Goal: Information Seeking & Learning: Learn about a topic

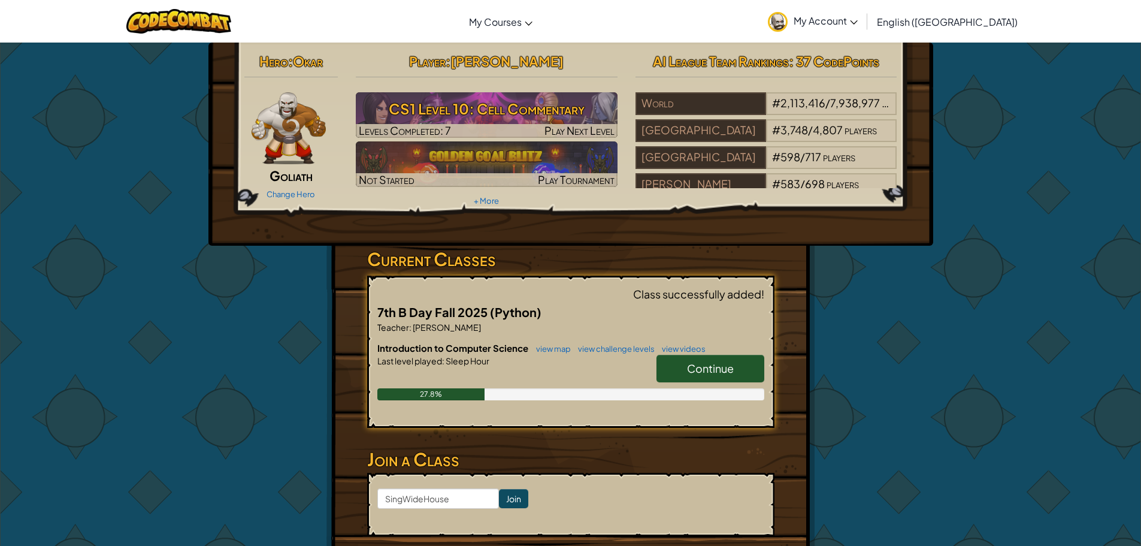
click at [671, 348] on link "view videos" at bounding box center [681, 349] width 50 height 10
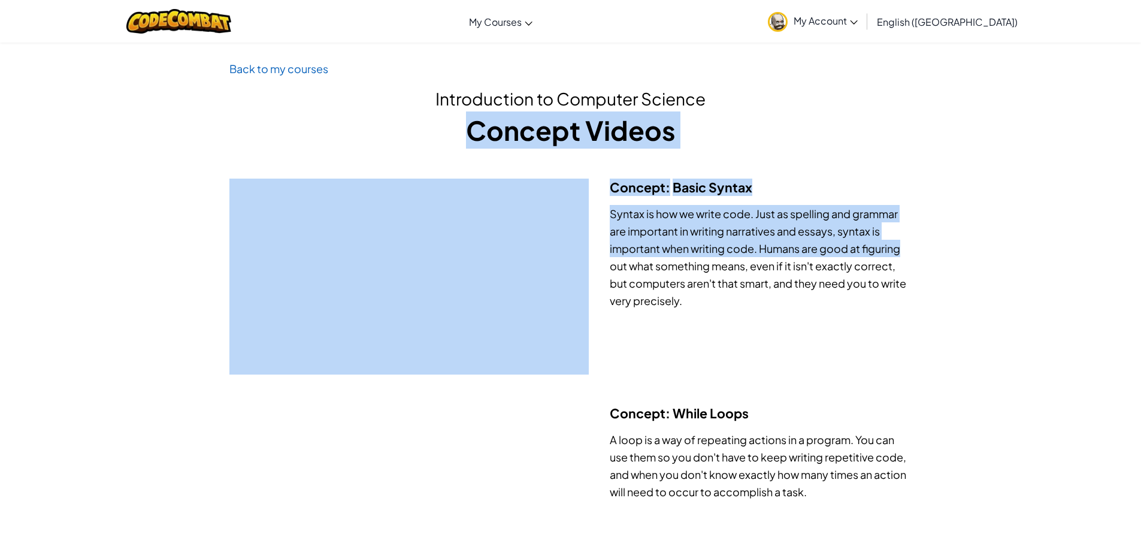
drag, startPoint x: 1140, startPoint y: 83, endPoint x: 1149, endPoint y: 227, distance: 144.1
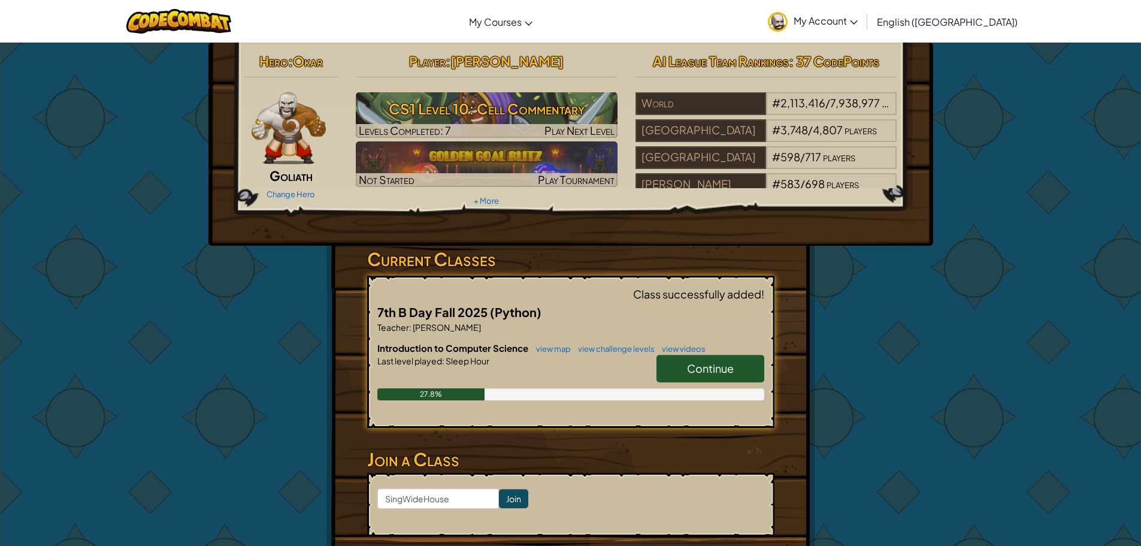
click at [725, 366] on span "Continue" at bounding box center [710, 368] width 47 height 14
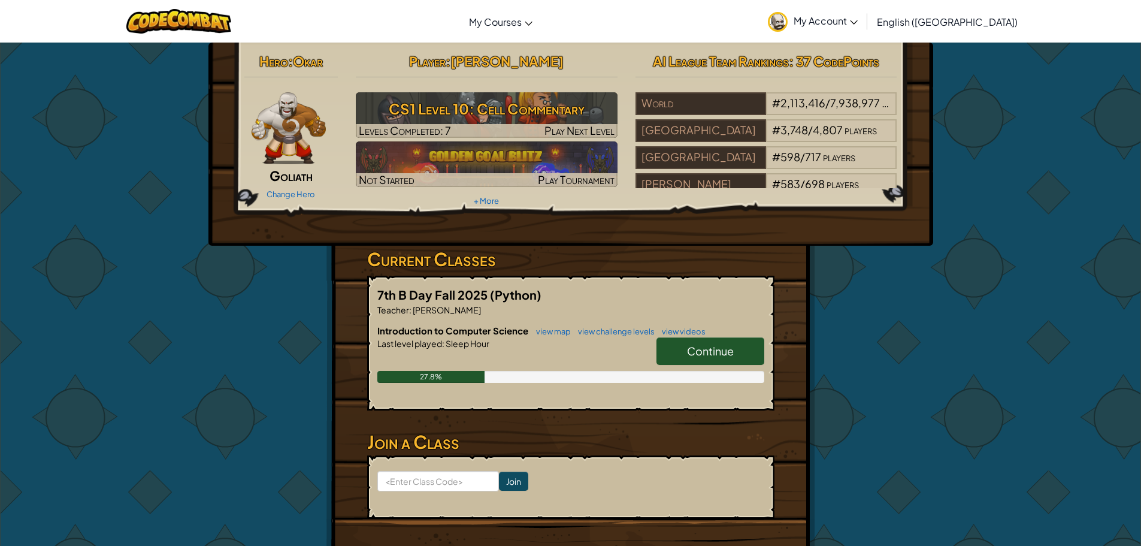
click at [713, 347] on span "Continue" at bounding box center [710, 351] width 47 height 14
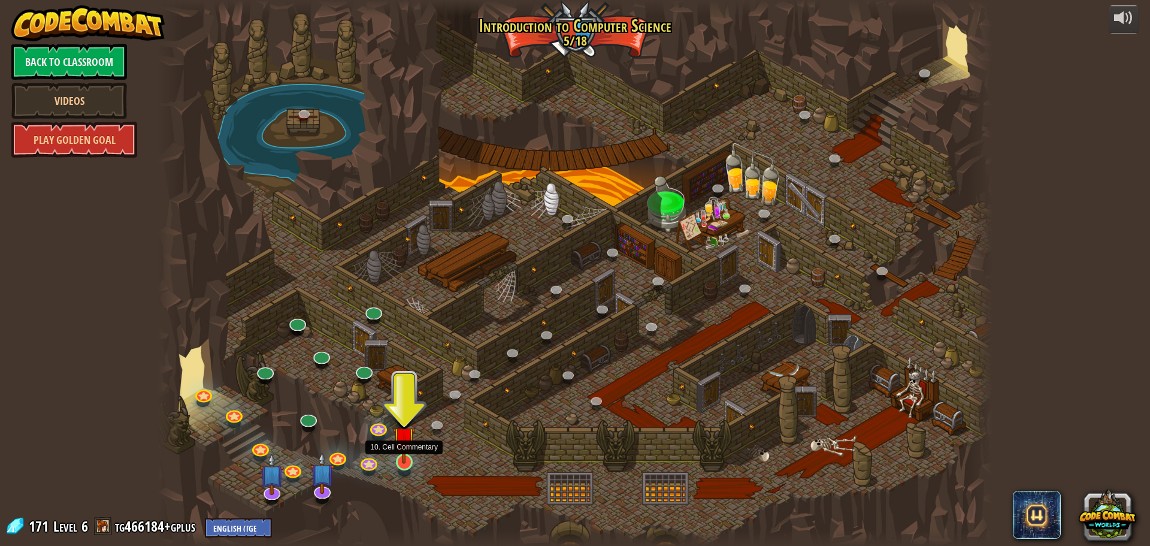
click at [408, 458] on img at bounding box center [404, 437] width 22 height 51
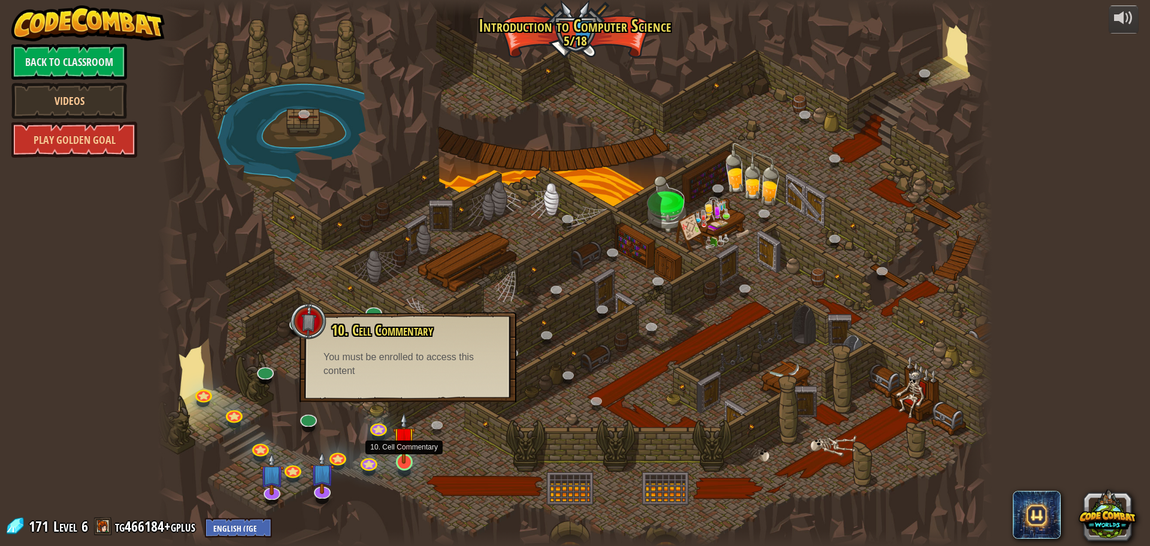
click at [398, 453] on img at bounding box center [404, 437] width 22 height 51
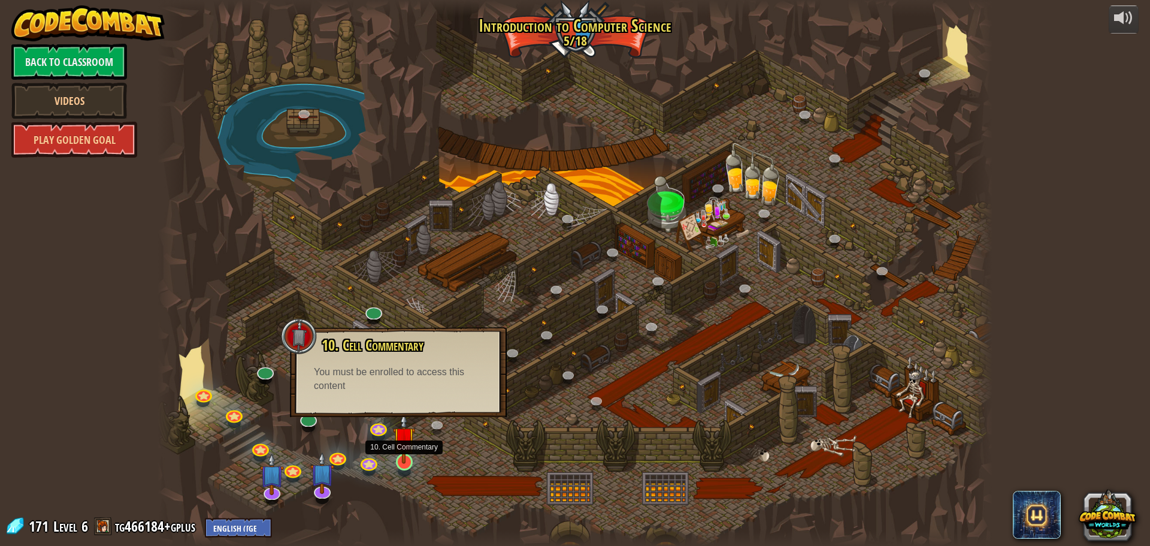
click at [395, 452] on img at bounding box center [404, 437] width 22 height 51
click at [392, 453] on div at bounding box center [575, 273] width 835 height 546
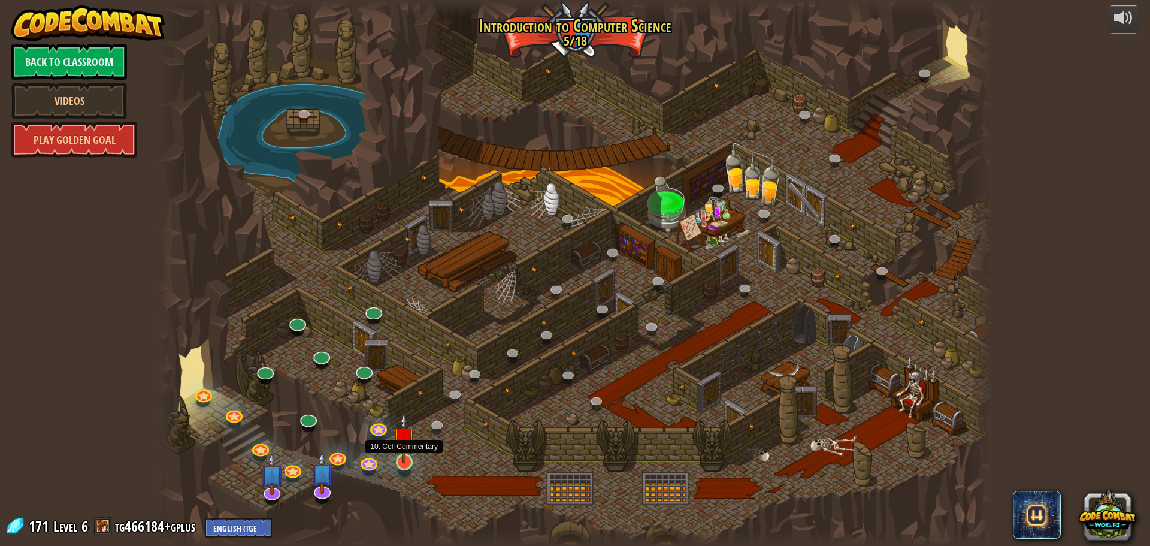
click at [393, 447] on img at bounding box center [404, 437] width 22 height 51
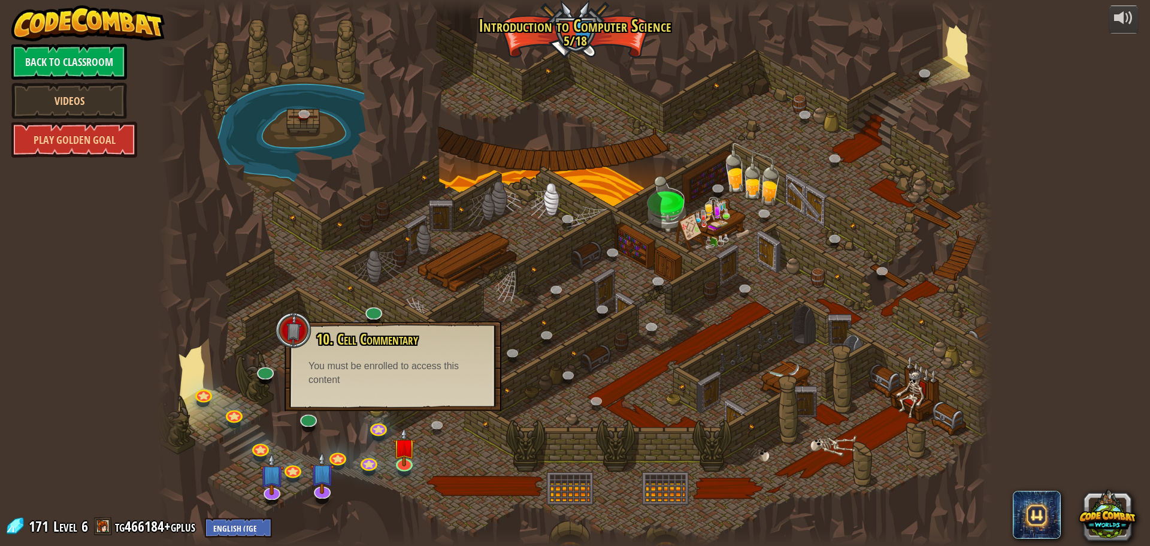
drag, startPoint x: 387, startPoint y: 446, endPoint x: 368, endPoint y: 441, distance: 19.3
click at [384, 446] on div at bounding box center [575, 273] width 835 height 546
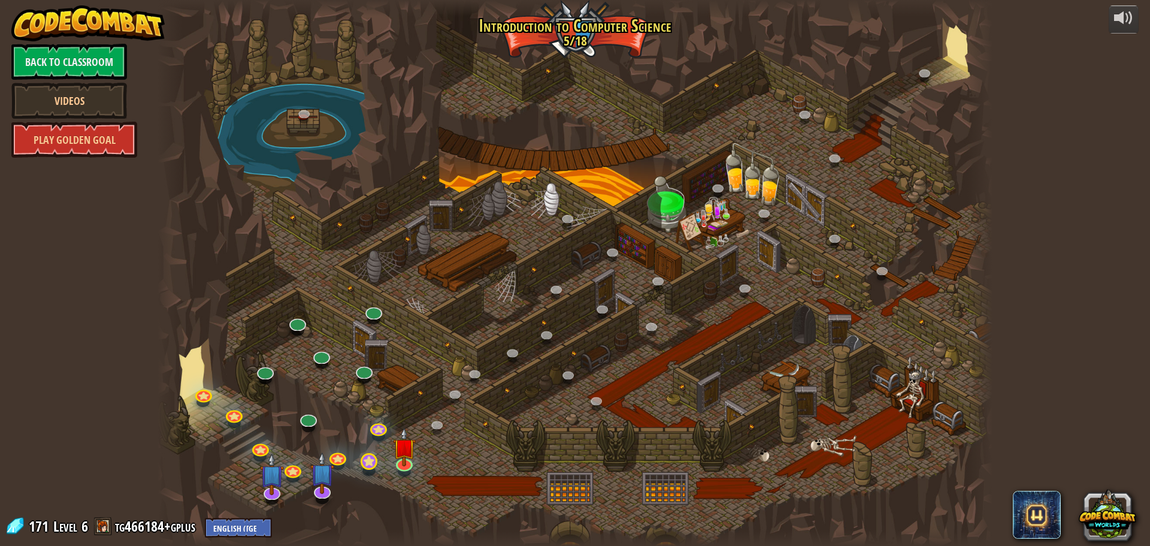
drag, startPoint x: 368, startPoint y: 441, endPoint x: 364, endPoint y: 461, distance: 20.3
click at [364, 460] on div "25. Kithgard Gates (Locked) Escape the Kithgard dungeons, and don't let the gua…" at bounding box center [575, 273] width 835 height 546
click at [370, 460] on link at bounding box center [368, 461] width 24 height 24
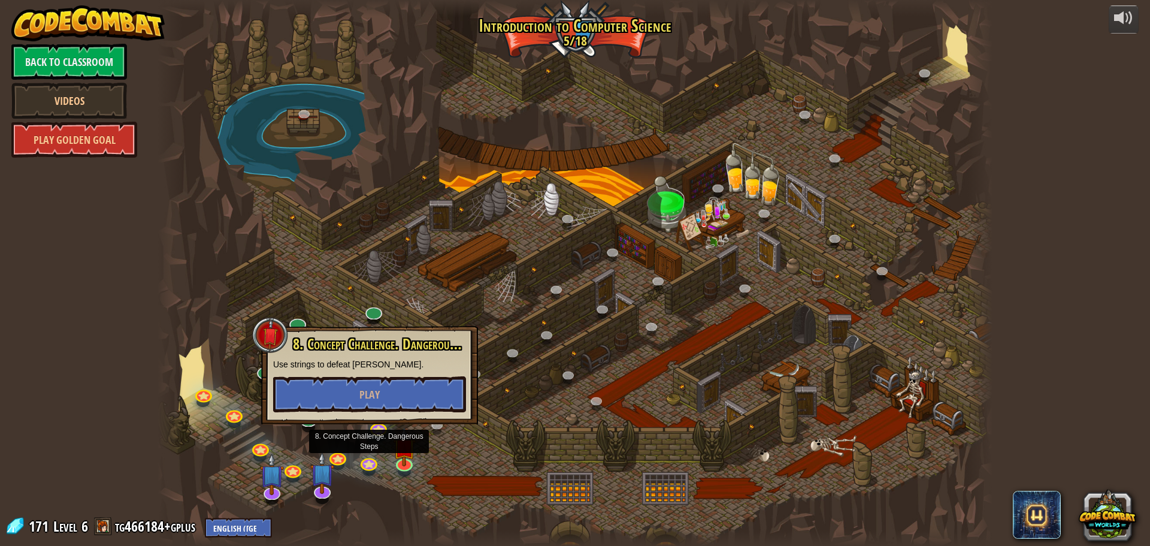
click at [484, 432] on div at bounding box center [575, 273] width 835 height 546
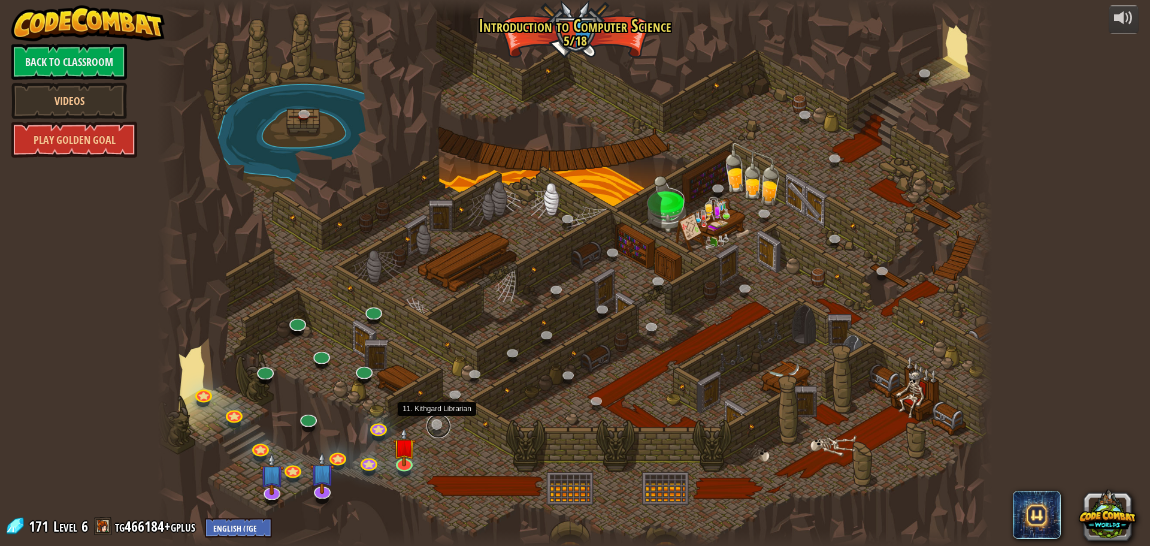
click at [432, 425] on link at bounding box center [438, 426] width 24 height 24
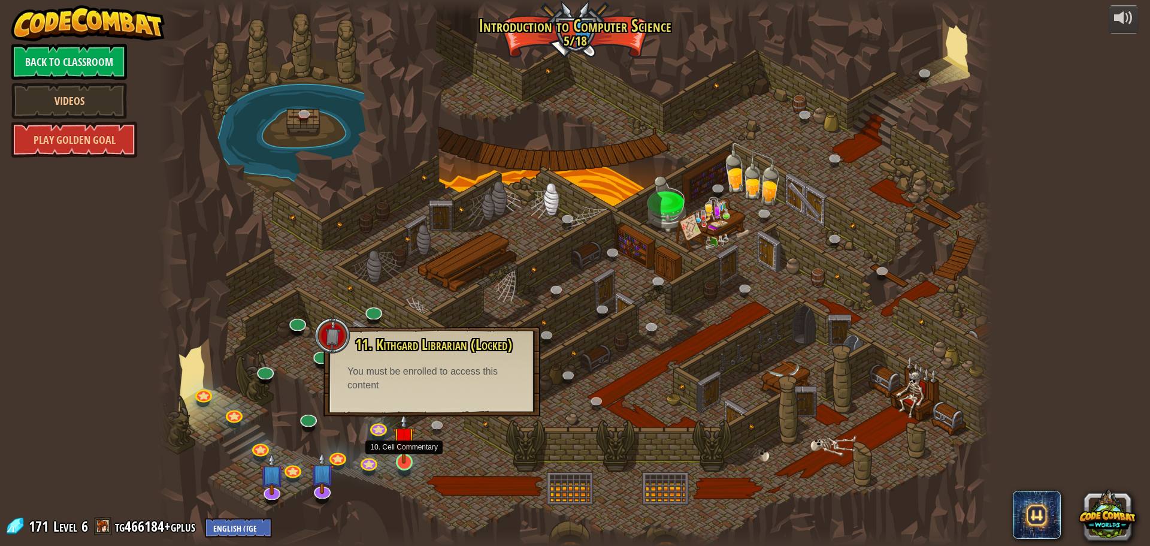
click at [407, 460] on img at bounding box center [404, 437] width 22 height 51
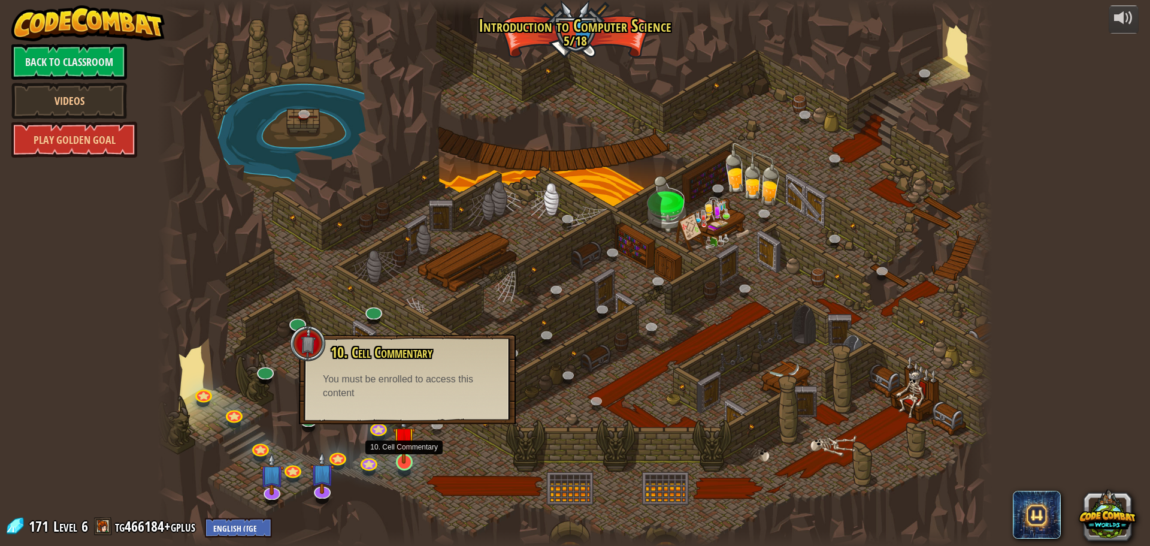
click at [408, 449] on img at bounding box center [404, 437] width 22 height 51
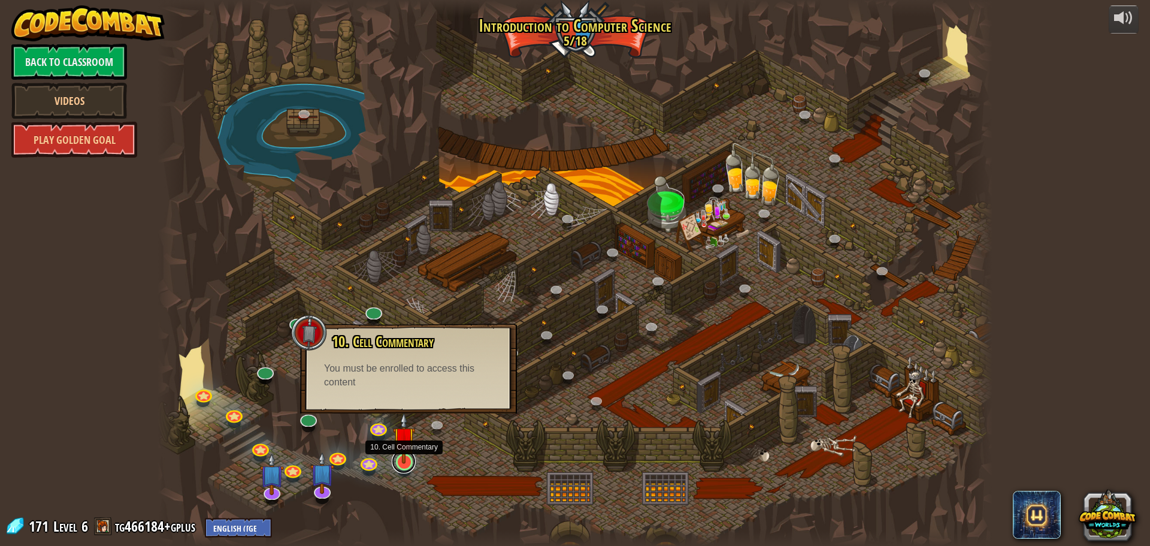
click at [402, 464] on link at bounding box center [404, 461] width 24 height 24
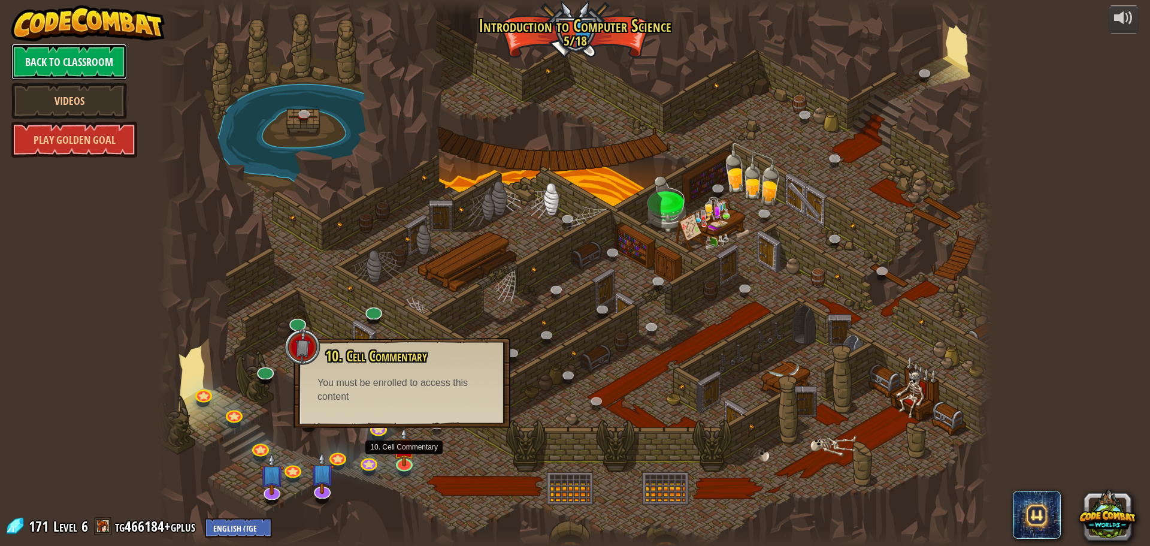
click at [74, 63] on link "Back to Classroom" at bounding box center [69, 62] width 116 height 36
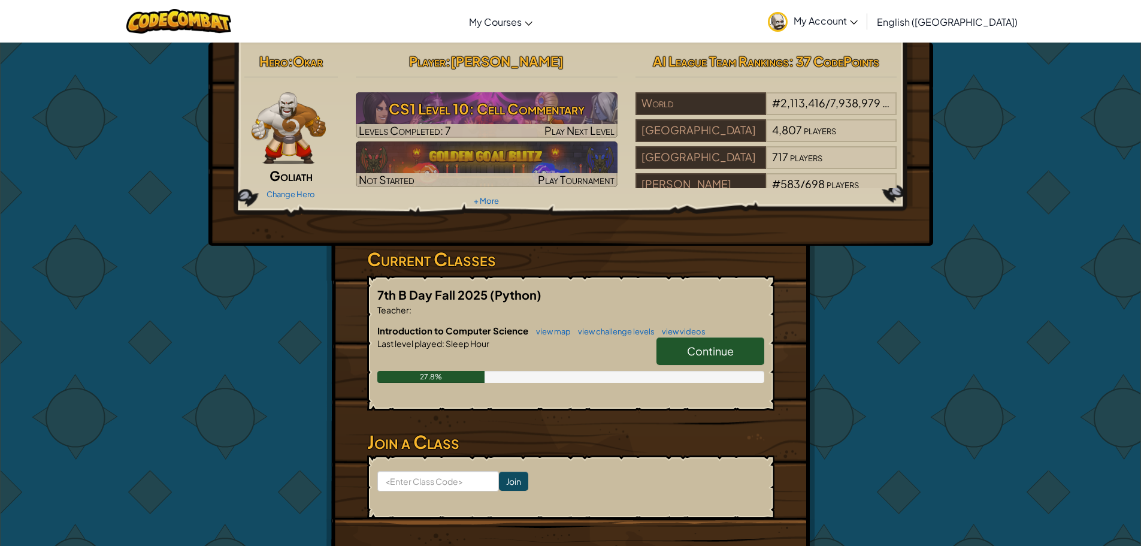
click at [453, 113] on h3 "CS1 Level 10: Cell Commentary" at bounding box center [487, 108] width 262 height 27
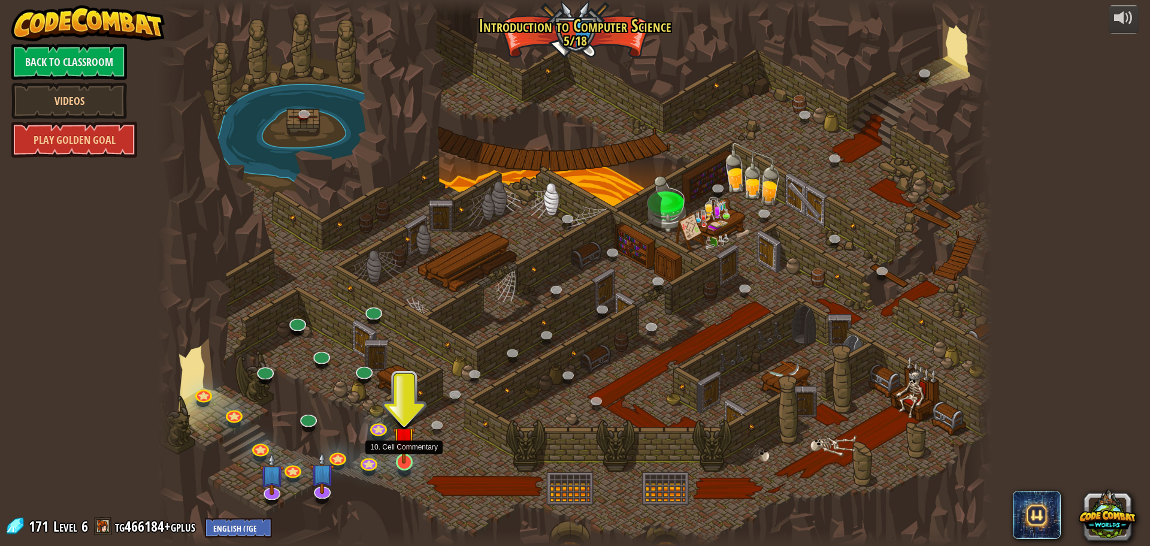
click at [410, 454] on img at bounding box center [404, 437] width 22 height 51
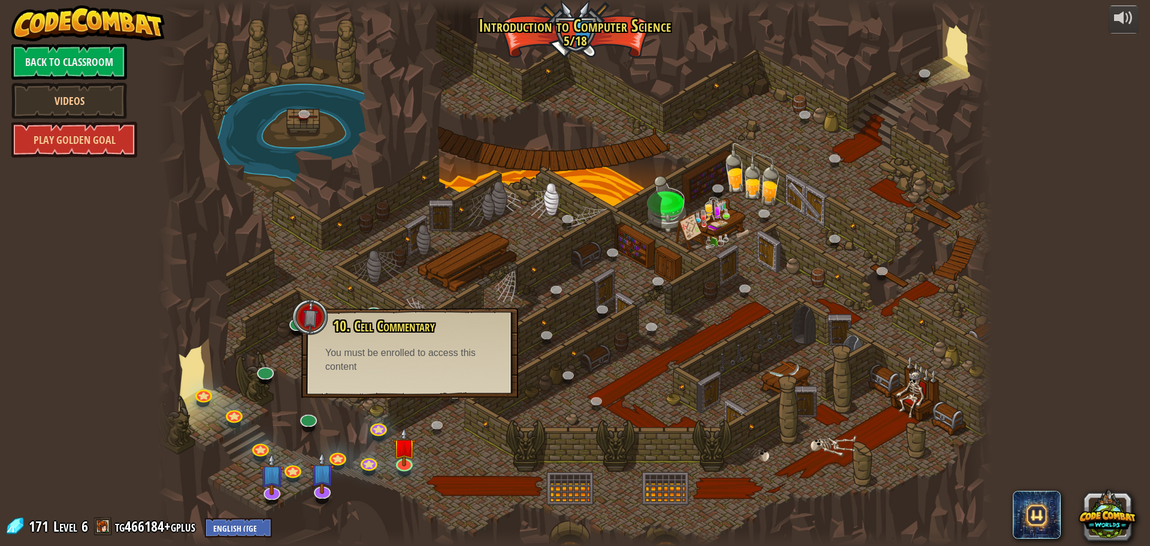
click at [417, 383] on div "10. Cell Commentary Trapped in a prison cell with the famous wizard! Say the pa…" at bounding box center [409, 353] width 217 height 90
drag, startPoint x: 417, startPoint y: 383, endPoint x: 414, endPoint y: 371, distance: 12.3
click at [417, 382] on div "10. Cell Commentary Trapped in a prison cell with the famous wizard! Say the pa…" at bounding box center [409, 353] width 217 height 90
click at [108, 66] on link "Back to Classroom" at bounding box center [69, 62] width 116 height 36
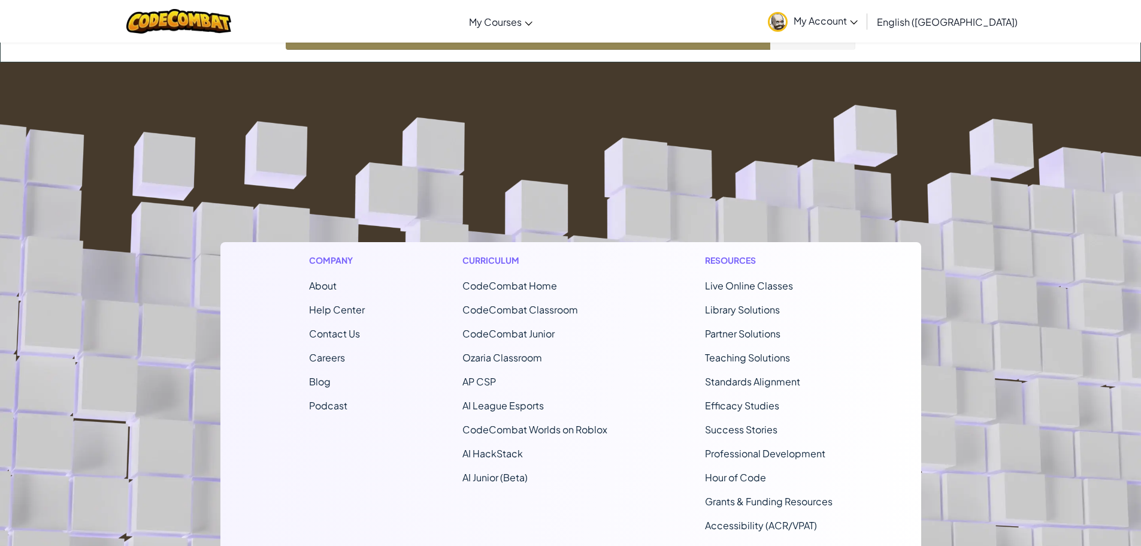
drag, startPoint x: 357, startPoint y: 268, endPoint x: 355, endPoint y: 248, distance: 19.9
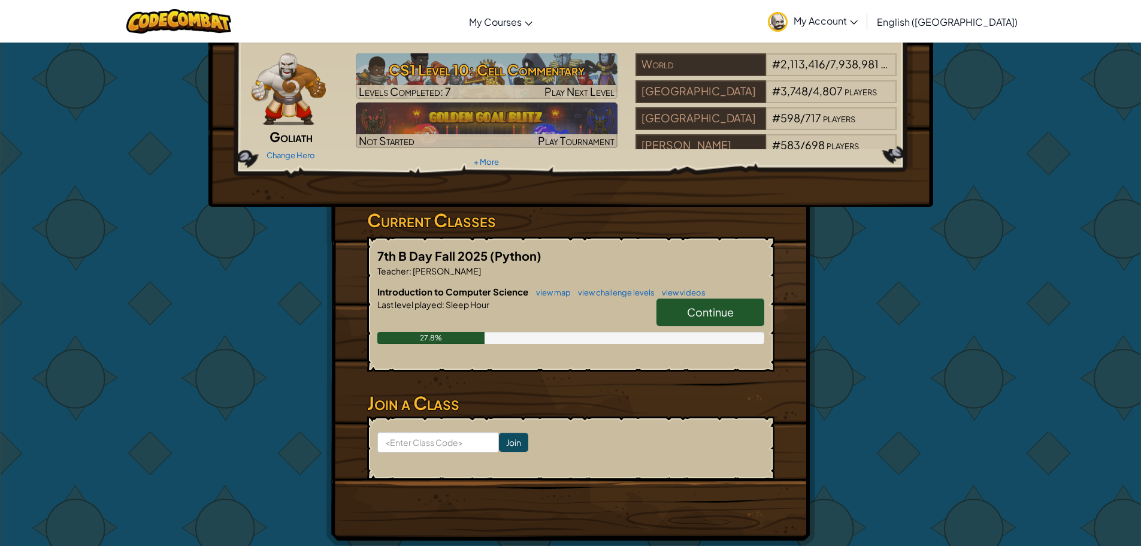
scroll to position [60, 0]
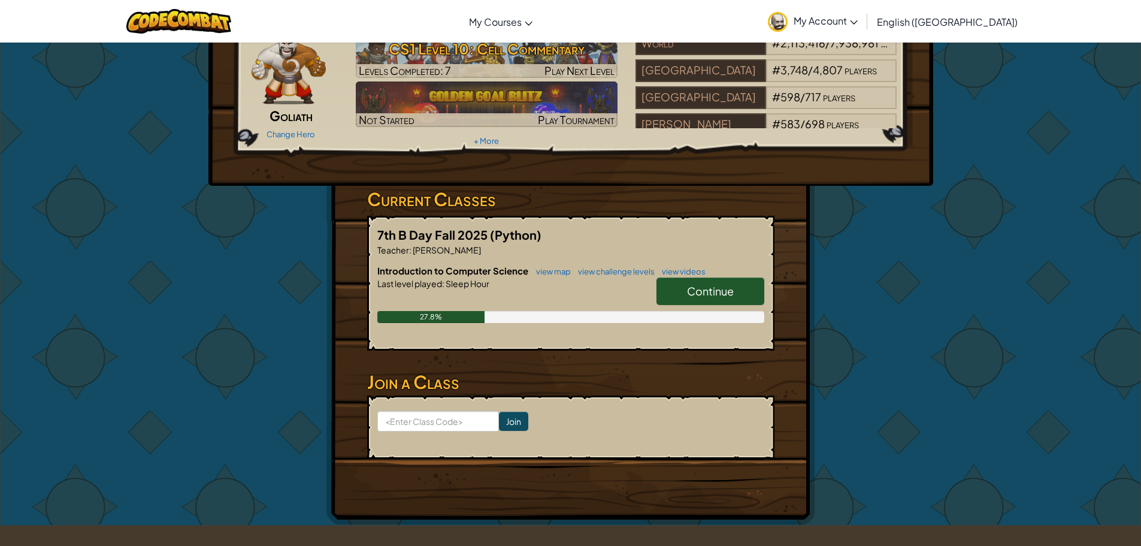
click at [693, 289] on span "Continue" at bounding box center [710, 291] width 47 height 14
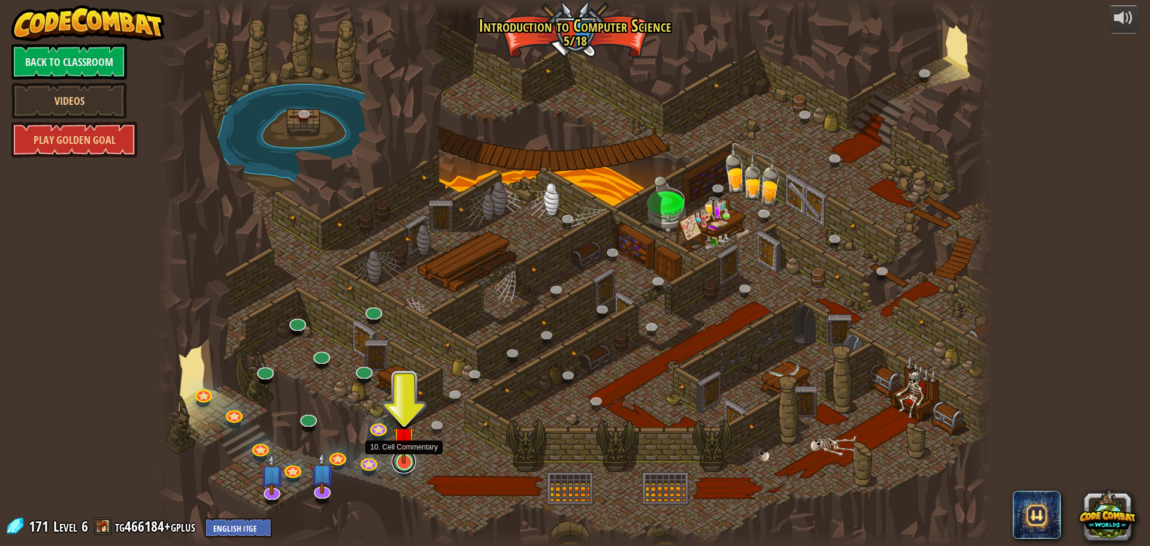
click at [408, 464] on link at bounding box center [404, 461] width 24 height 24
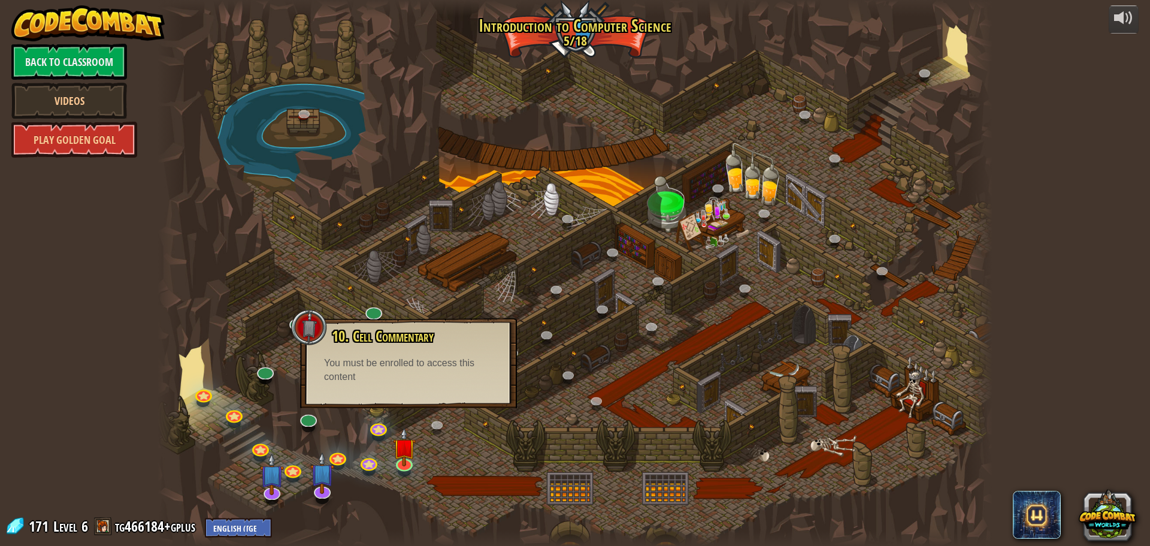
click at [386, 400] on div "10. Cell Commentary Trapped in a prison cell with the famous wizard! Say the pa…" at bounding box center [408, 363] width 217 height 90
click at [385, 399] on div "10. Cell Commentary Trapped in a prison cell with the famous wizard! Say the pa…" at bounding box center [408, 363] width 217 height 90
click at [387, 395] on div "10. Cell Commentary Trapped in a prison cell with the famous wizard! Say the pa…" at bounding box center [408, 363] width 217 height 90
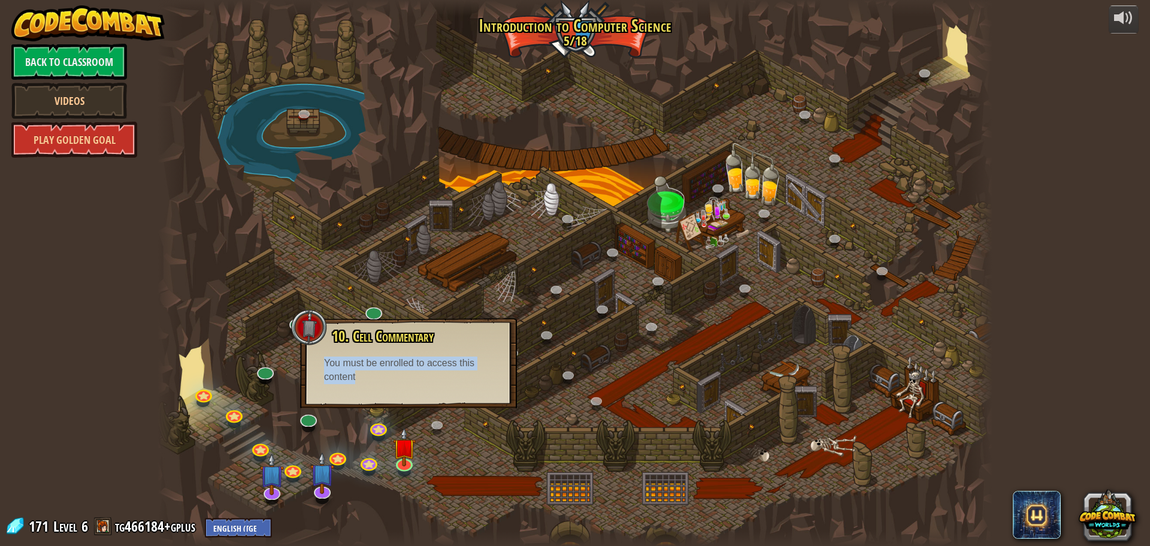
click at [386, 392] on div "10. Cell Commentary Trapped in a prison cell with the famous wizard! Say the pa…" at bounding box center [408, 363] width 217 height 90
drag, startPoint x: 309, startPoint y: 374, endPoint x: 398, endPoint y: 567, distance: 212.5
click at [398, 0] on html "powered by Back to Classroom Videos Play Golden Goal 25. Kithgard Gates (Locked…" at bounding box center [575, 0] width 1150 height 0
drag, startPoint x: 354, startPoint y: 449, endPoint x: 365, endPoint y: 455, distance: 12.9
click at [353, 446] on div at bounding box center [575, 273] width 835 height 546
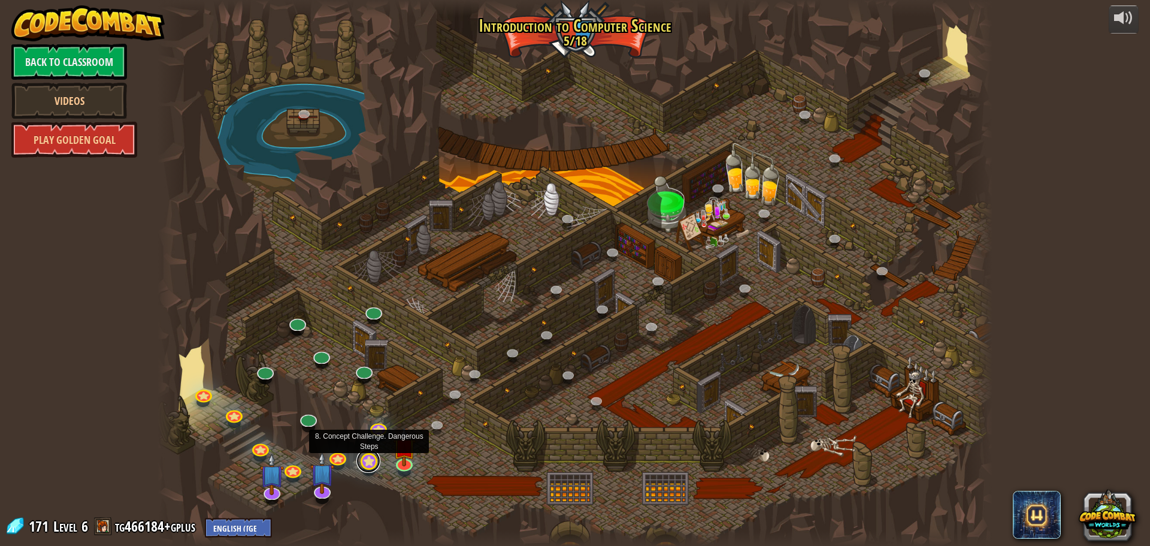
click at [367, 455] on link at bounding box center [368, 461] width 24 height 24
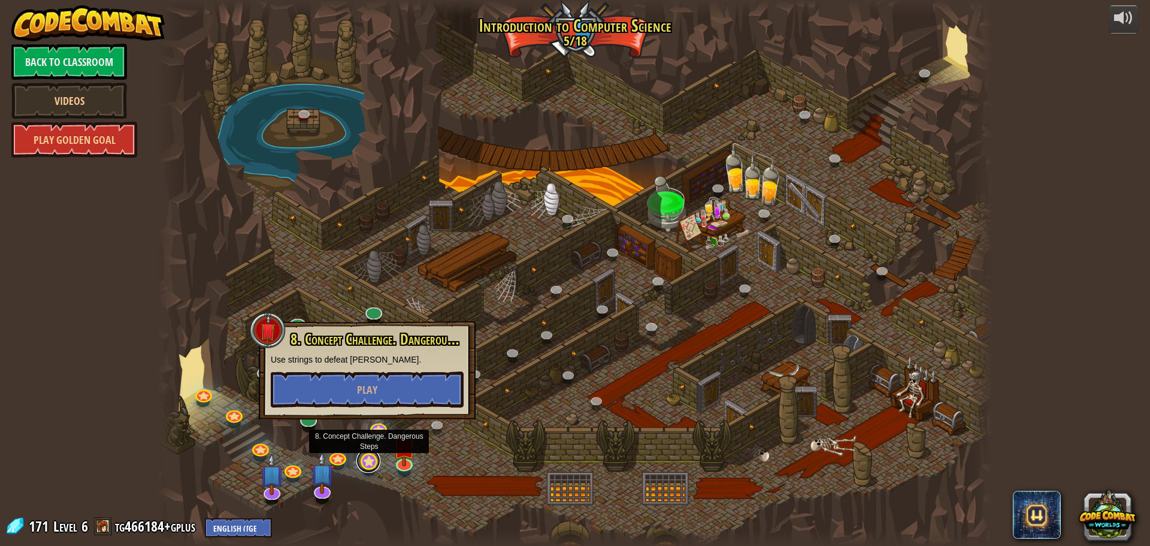
click at [368, 454] on link at bounding box center [368, 461] width 24 height 24
click at [403, 459] on img at bounding box center [404, 437] width 22 height 51
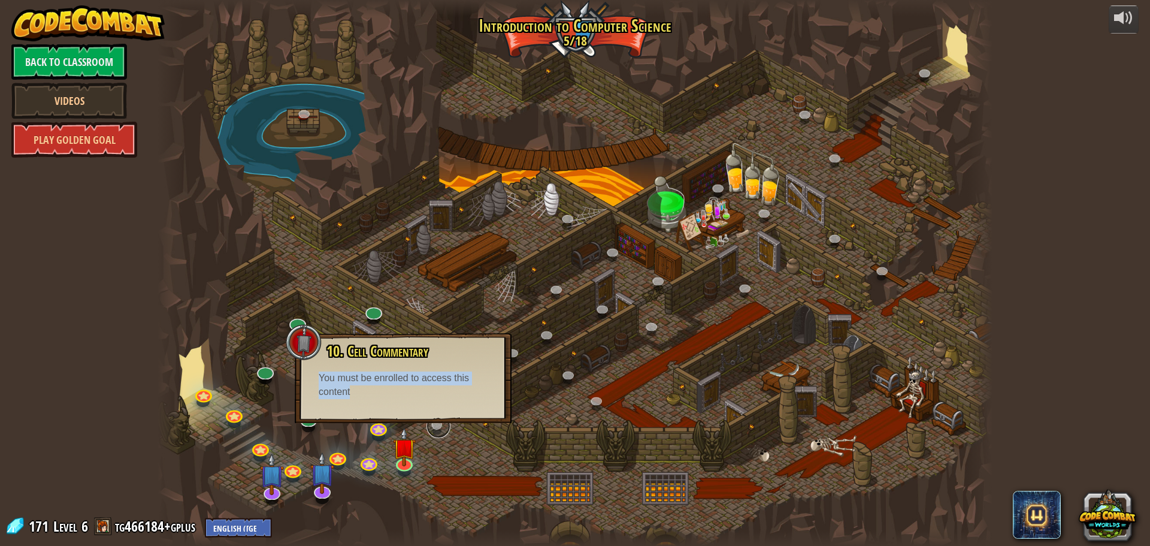
click at [431, 426] on link at bounding box center [438, 426] width 24 height 24
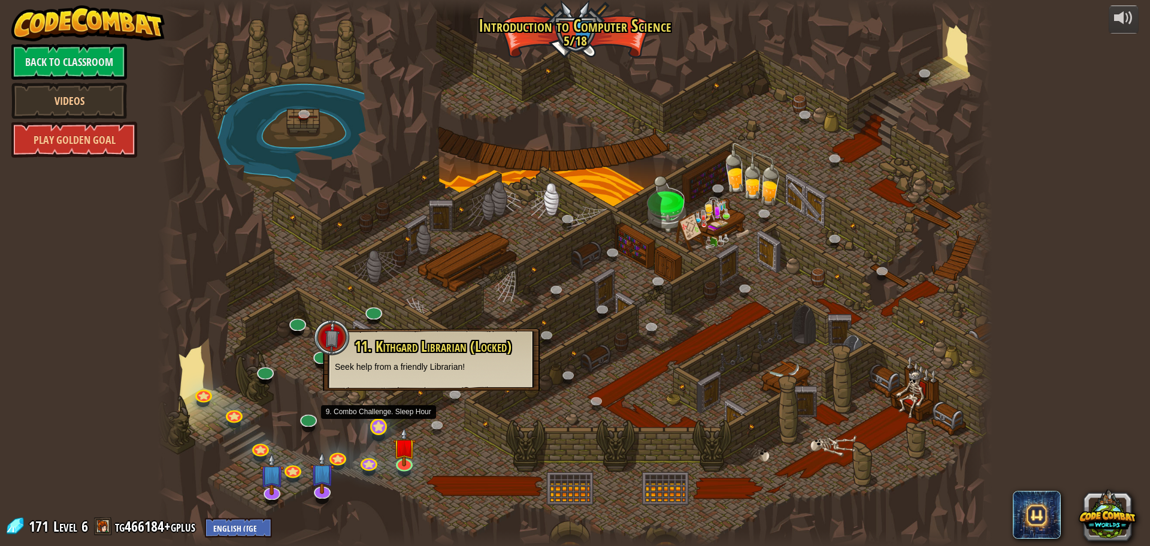
drag, startPoint x: 381, startPoint y: 438, endPoint x: 378, endPoint y: 432, distance: 7.0
click at [378, 433] on div "25. Kithgard Gates (Locked) Escape the Kithgard dungeons, and don't let the gua…" at bounding box center [575, 273] width 835 height 546
click at [380, 469] on div at bounding box center [575, 273] width 835 height 546
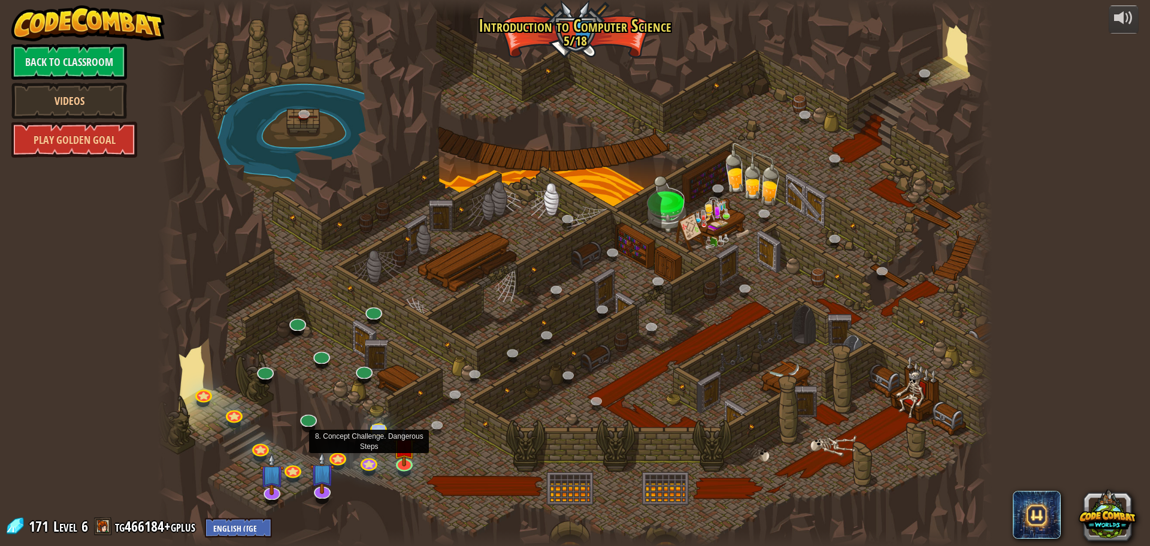
click at [314, 437] on div at bounding box center [575, 273] width 835 height 546
click at [308, 430] on div "25. Kithgard Gates (Locked) Escape the Kithgard dungeons, and don't let the gua…" at bounding box center [575, 273] width 835 height 546
click at [307, 425] on div "25. Kithgard Gates (Locked) Escape the Kithgard dungeons, and don't let the gua…" at bounding box center [575, 273] width 835 height 546
click at [251, 346] on div at bounding box center [575, 273] width 835 height 546
click at [279, 367] on div at bounding box center [575, 273] width 835 height 546
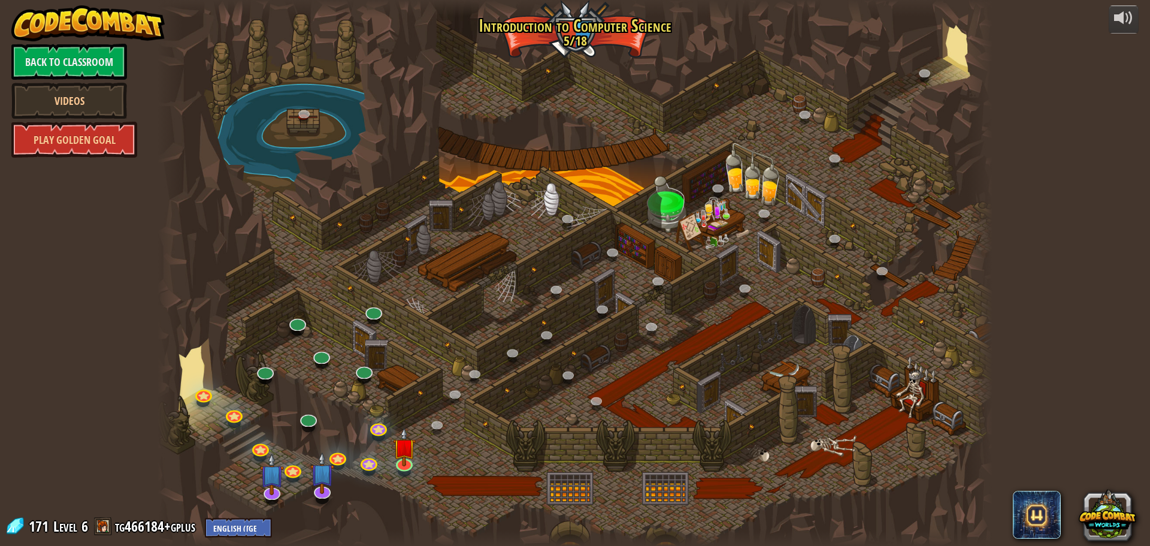
drag, startPoint x: 340, startPoint y: 386, endPoint x: 624, endPoint y: 351, distance: 286.1
click at [501, 368] on div at bounding box center [575, 273] width 835 height 546
click at [523, 378] on div at bounding box center [575, 273] width 835 height 546
drag, startPoint x: 534, startPoint y: 370, endPoint x: 505, endPoint y: 380, distance: 29.7
click at [508, 378] on div at bounding box center [575, 273] width 835 height 546
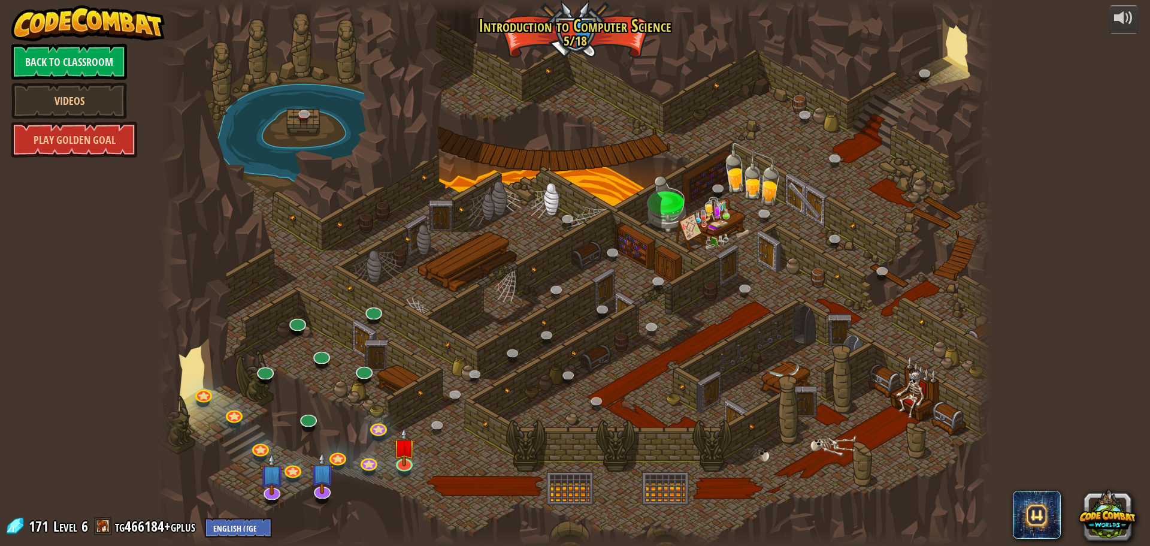
click at [479, 388] on div at bounding box center [575, 273] width 835 height 546
click at [459, 393] on div "25. Kithgard Gates (Locked) Escape the Kithgard dungeons, and don't let the gua…" at bounding box center [575, 273] width 835 height 546
drag, startPoint x: 454, startPoint y: 416, endPoint x: 447, endPoint y: 423, distance: 9.3
click at [447, 423] on div "25. Kithgard Gates (Locked) Escape the Kithgard dungeons, and don't let the gua…" at bounding box center [575, 273] width 835 height 546
click at [445, 423] on link at bounding box center [438, 426] width 24 height 24
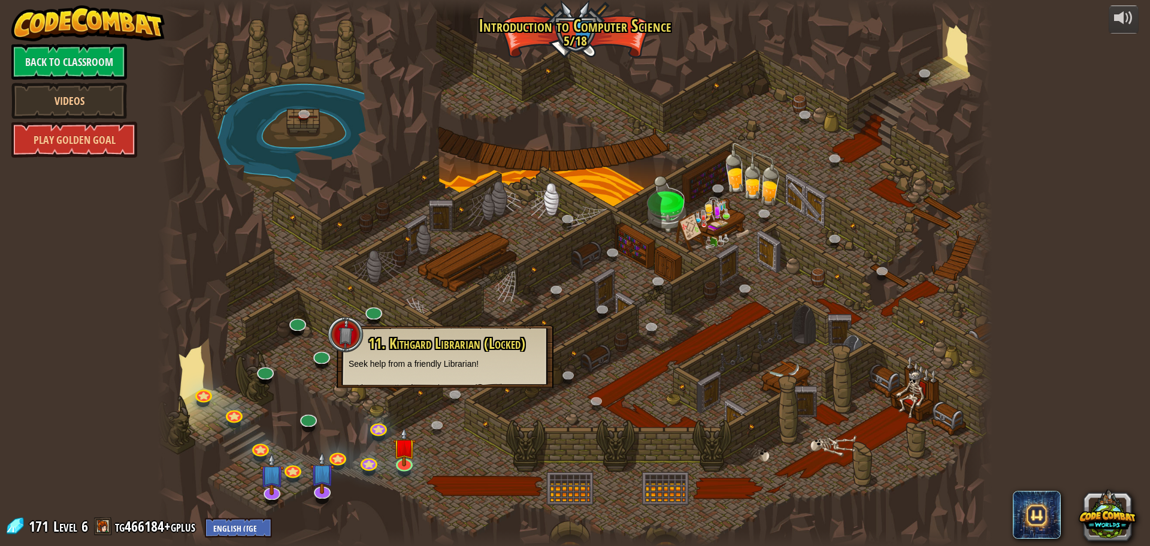
drag, startPoint x: 482, startPoint y: 346, endPoint x: 496, endPoint y: 343, distance: 14.8
click at [487, 346] on span "11. Kithgard Librarian (Locked)" at bounding box center [446, 343] width 157 height 20
drag, startPoint x: 541, startPoint y: 324, endPoint x: 554, endPoint y: 317, distance: 14.7
click at [547, 321] on div at bounding box center [575, 273] width 835 height 546
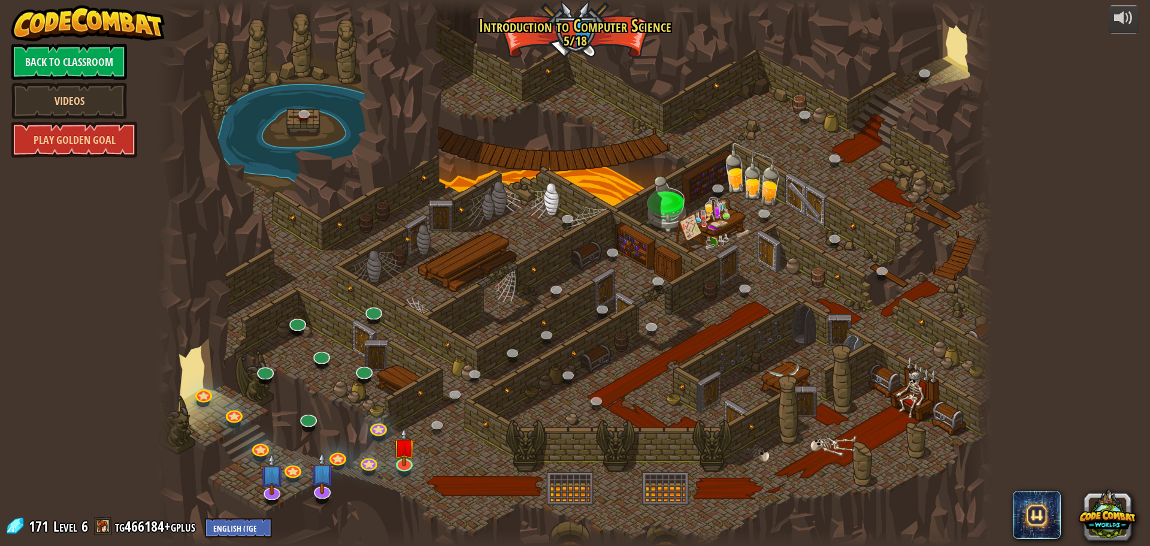
drag, startPoint x: 554, startPoint y: 317, endPoint x: 549, endPoint y: 322, distance: 6.4
click at [553, 317] on div at bounding box center [575, 273] width 835 height 546
click at [395, 461] on img at bounding box center [404, 437] width 22 height 51
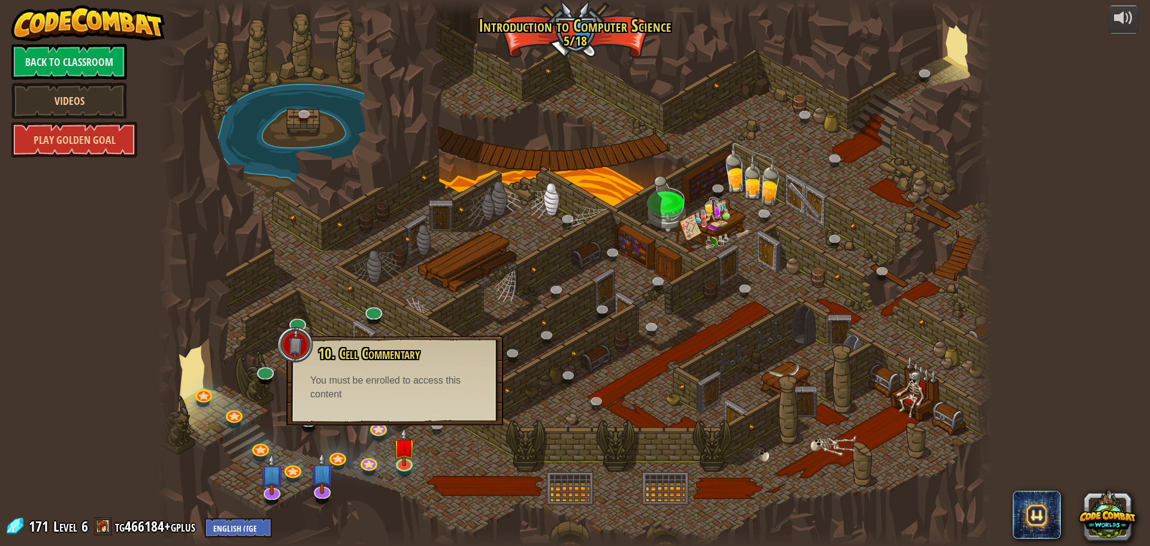
click at [368, 408] on div "10. Cell Commentary Trapped in a prison cell with the famous wizard! Say the pa…" at bounding box center [394, 380] width 217 height 90
drag, startPoint x: 431, startPoint y: 536, endPoint x: 436, endPoint y: 495, distance: 41.0
click at [436, 509] on div "25. Kithgard Gates (Locked) Escape the Kithgard dungeons, and don't let the gua…" at bounding box center [575, 273] width 835 height 546
drag, startPoint x: 436, startPoint y: 467, endPoint x: 404, endPoint y: 458, distance: 33.0
click at [435, 467] on div at bounding box center [575, 273] width 835 height 546
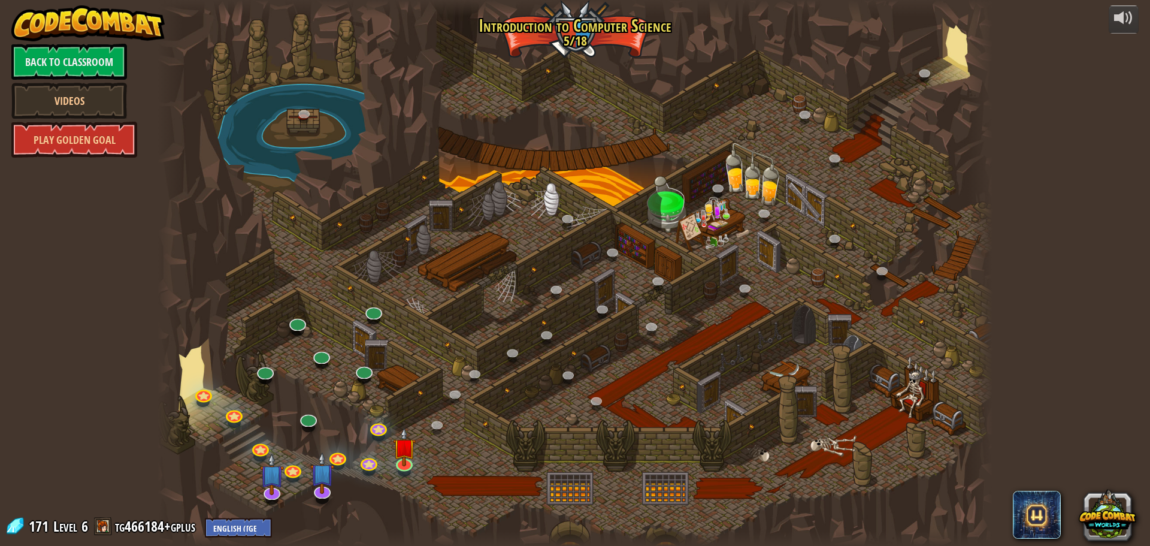
click at [392, 458] on div at bounding box center [575, 273] width 835 height 546
click at [404, 464] on link at bounding box center [404, 461] width 24 height 24
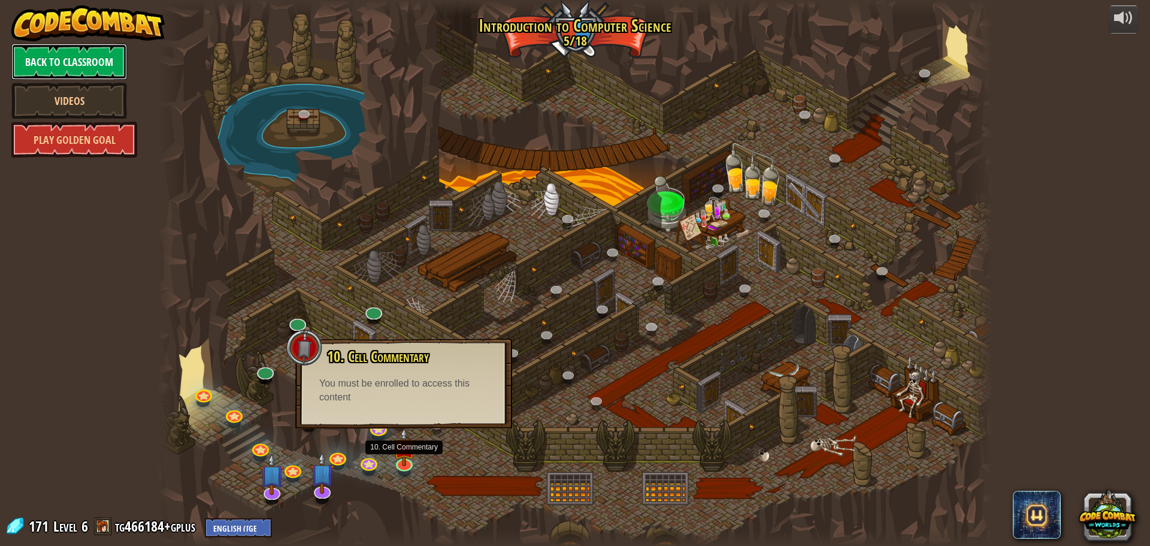
click at [87, 61] on link "Back to Classroom" at bounding box center [69, 62] width 116 height 36
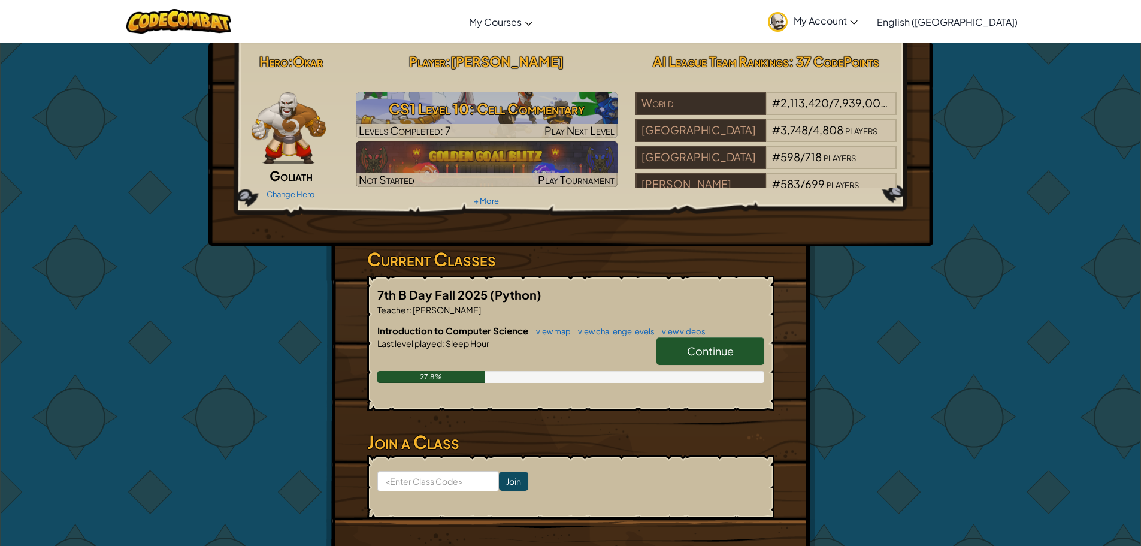
click at [694, 346] on span "Continue" at bounding box center [710, 351] width 47 height 14
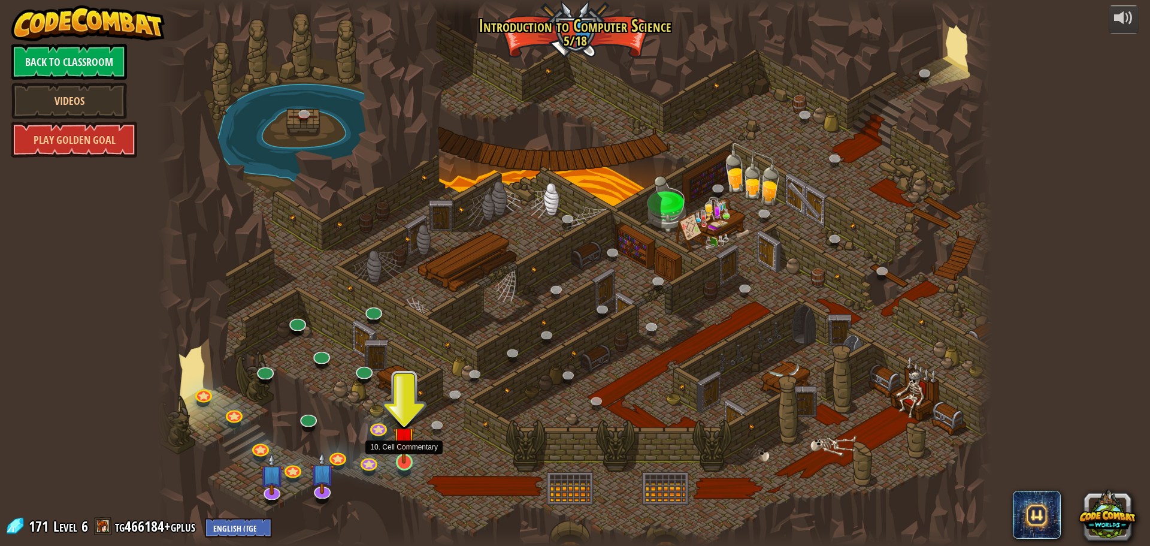
click at [414, 461] on img at bounding box center [404, 437] width 22 height 51
